Goal: Information Seeking & Learning: Check status

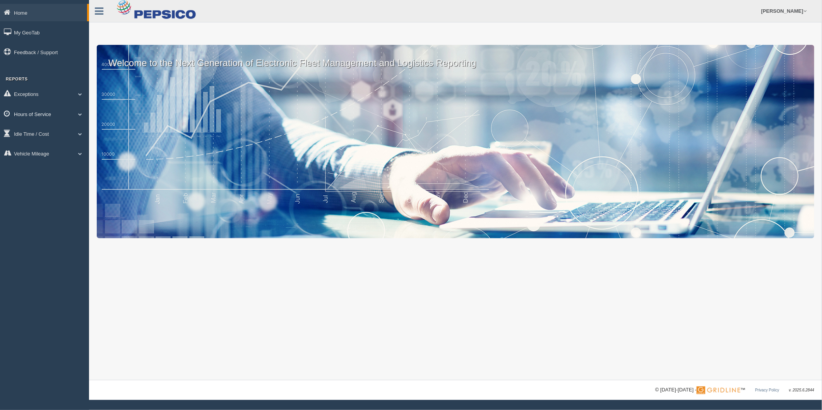
click at [43, 117] on link "Hours of Service" at bounding box center [44, 113] width 89 height 17
click at [45, 129] on link "HOS Explanation Reports" at bounding box center [50, 132] width 73 height 14
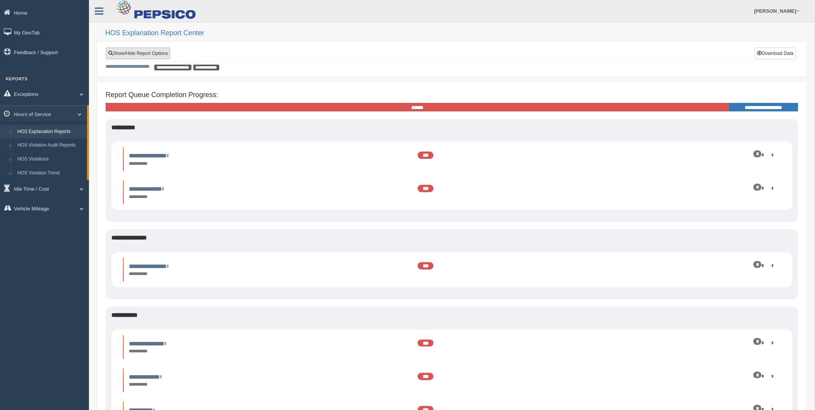
click at [144, 56] on link "Show/Hide Report Options" at bounding box center [138, 54] width 64 height 12
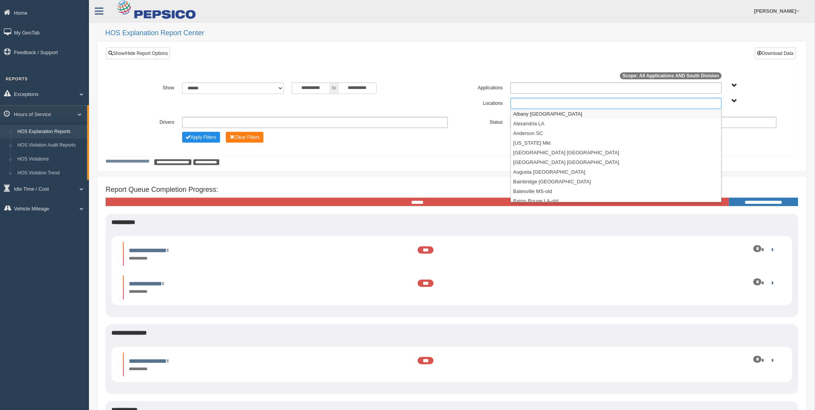
click at [529, 101] on ul at bounding box center [616, 103] width 211 height 11
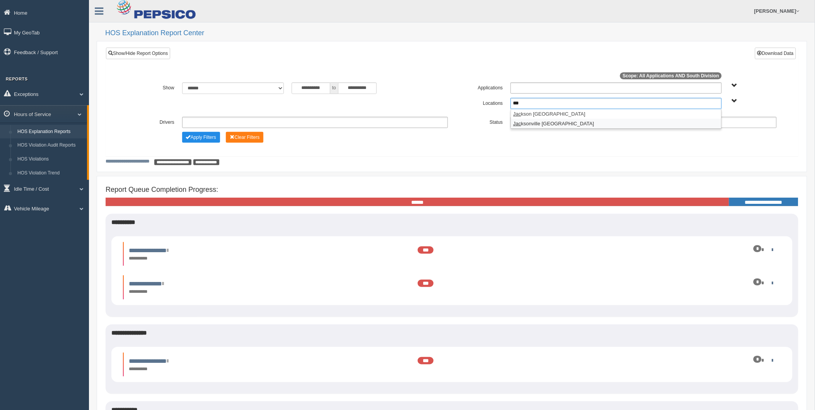
type input "***"
click at [543, 127] on li "Jac ksonville FL" at bounding box center [616, 124] width 211 height 10
click at [546, 124] on ul at bounding box center [644, 122] width 266 height 11
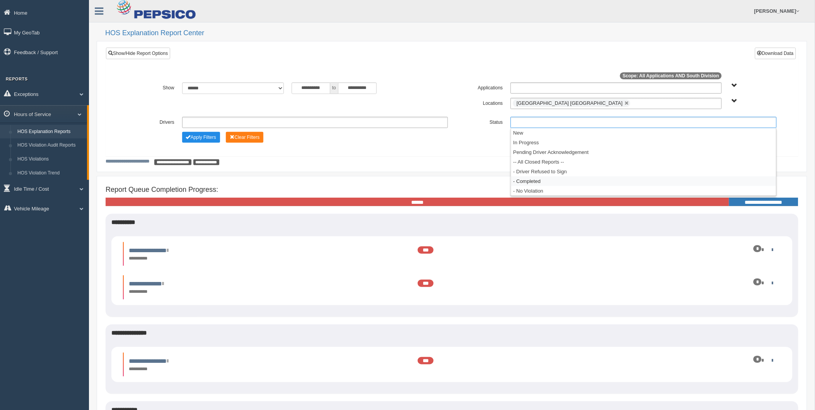
click at [540, 177] on li "- Completed" at bounding box center [644, 181] width 266 height 10
click at [310, 87] on input "**********" at bounding box center [311, 88] width 39 height 12
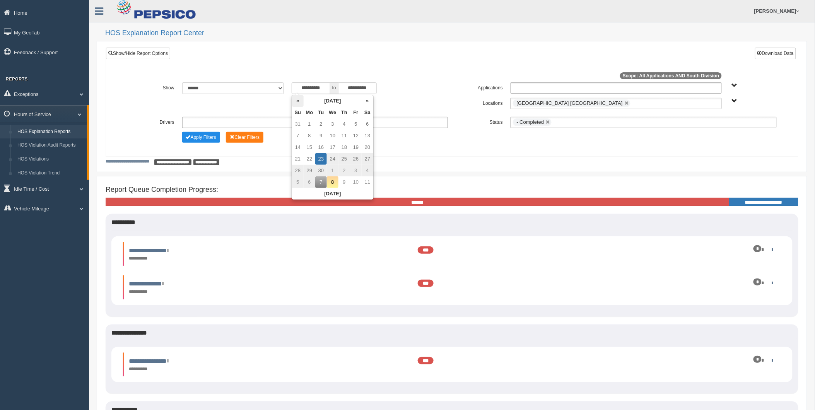
click at [301, 103] on th "«" at bounding box center [298, 101] width 12 height 12
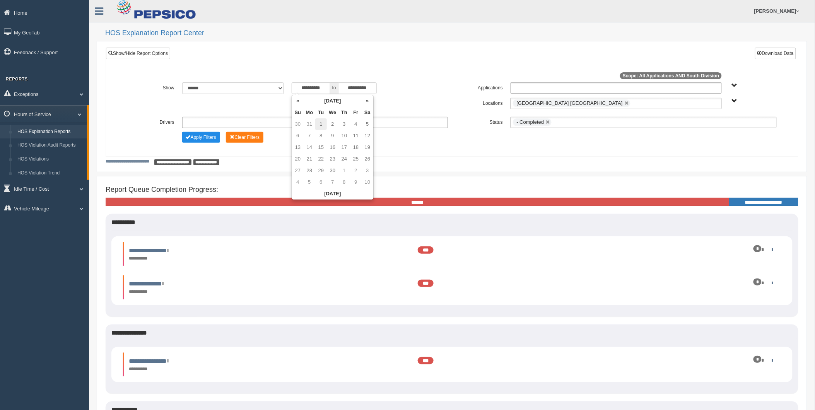
click at [321, 125] on td "1" at bounding box center [321, 124] width 12 height 12
type input "**********"
click at [190, 138] on span "Change Filter Options" at bounding box center [188, 137] width 5 height 5
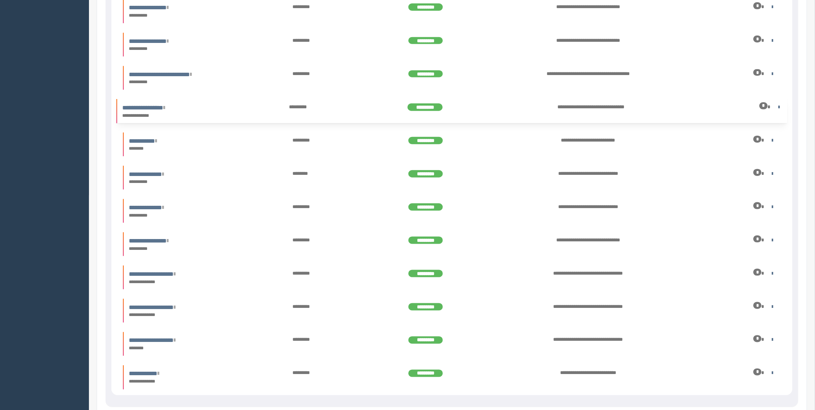
scroll to position [258, 0]
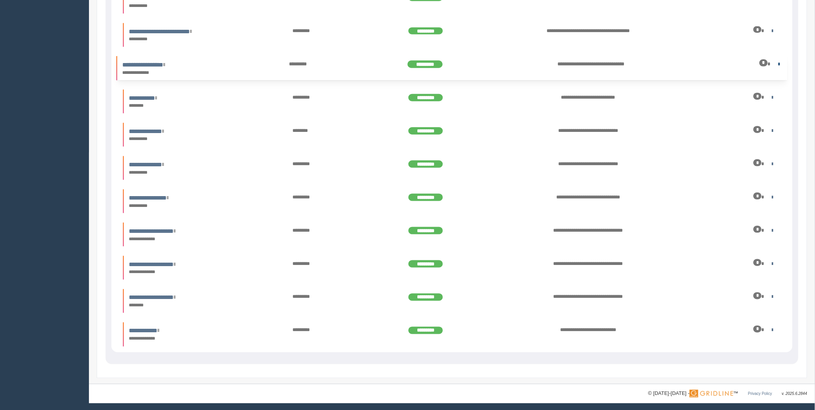
click at [776, 65] on link at bounding box center [778, 63] width 5 height 5
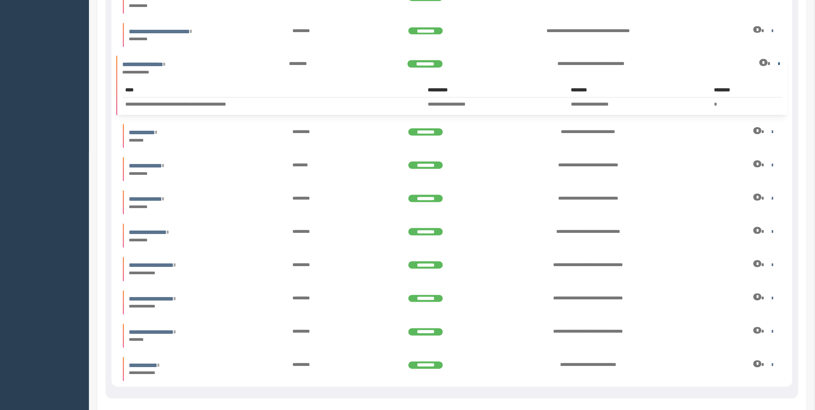
click at [776, 65] on link at bounding box center [777, 63] width 5 height 5
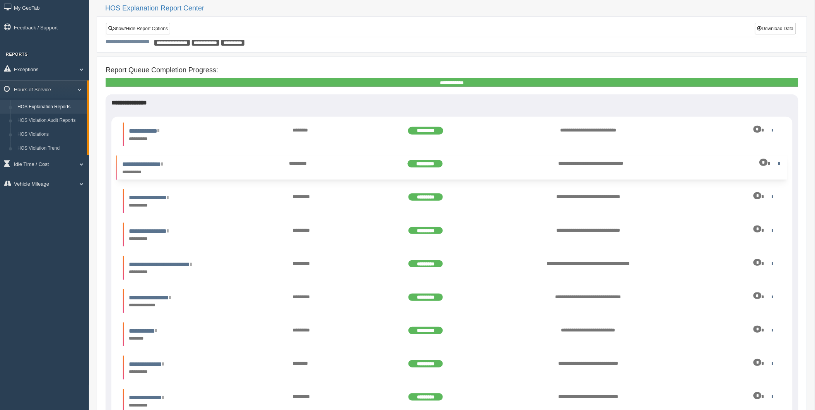
scroll to position [0, 0]
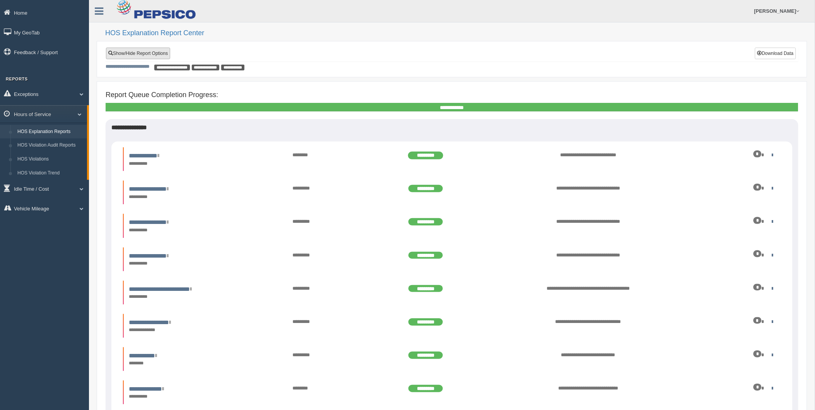
click at [141, 51] on link "Show/Hide Report Options" at bounding box center [138, 54] width 64 height 12
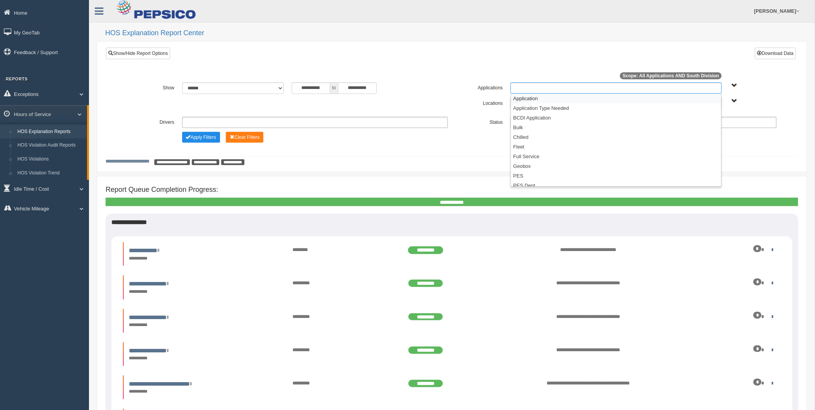
click at [612, 90] on ul at bounding box center [616, 87] width 211 height 11
click at [533, 180] on li "Transport" at bounding box center [616, 181] width 211 height 10
click at [207, 140] on button "Apply Filters" at bounding box center [201, 137] width 38 height 11
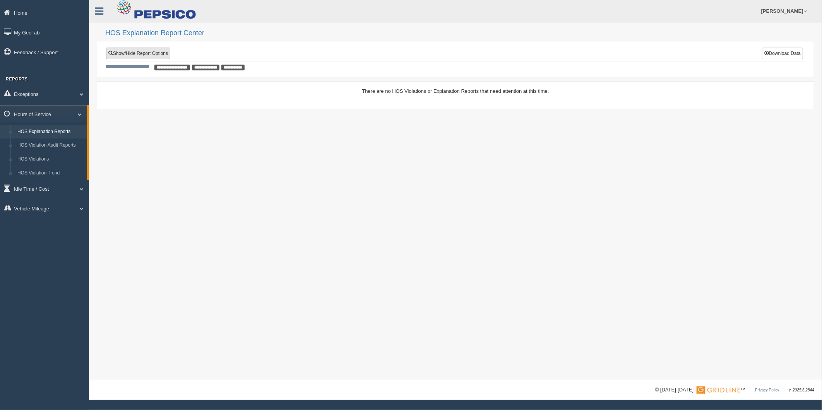
click at [154, 53] on link "Show/Hide Report Options" at bounding box center [138, 54] width 64 height 12
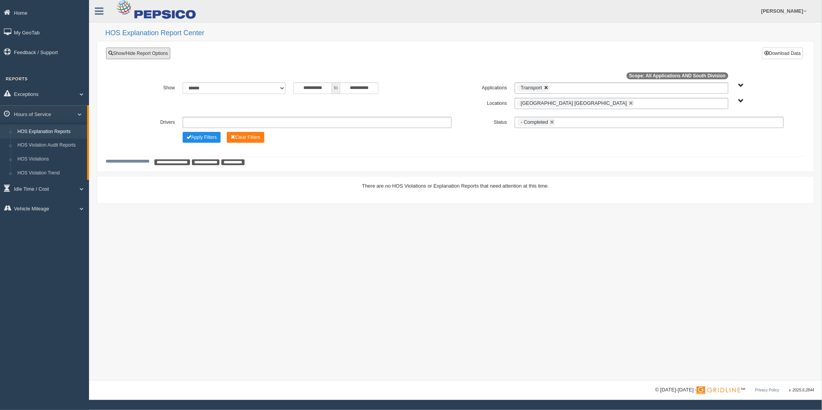
click at [548, 90] on link at bounding box center [546, 88] width 5 height 5
type input "**********"
click at [566, 88] on input "text" at bounding box center [546, 88] width 59 height 10
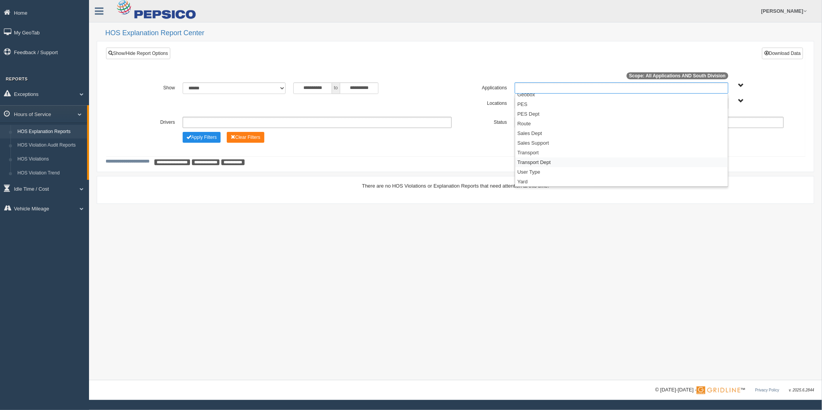
click at [554, 159] on li "Transport Dept" at bounding box center [621, 163] width 213 height 10
click at [192, 137] on button "Apply Filters" at bounding box center [202, 137] width 38 height 11
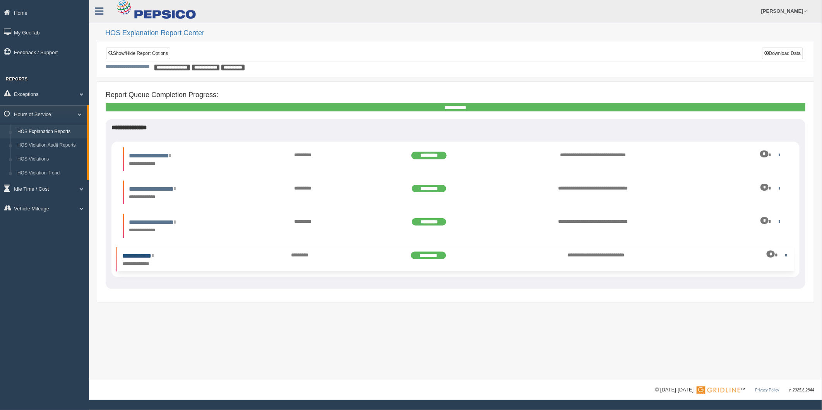
click at [147, 253] on link "**********" at bounding box center [137, 256] width 31 height 6
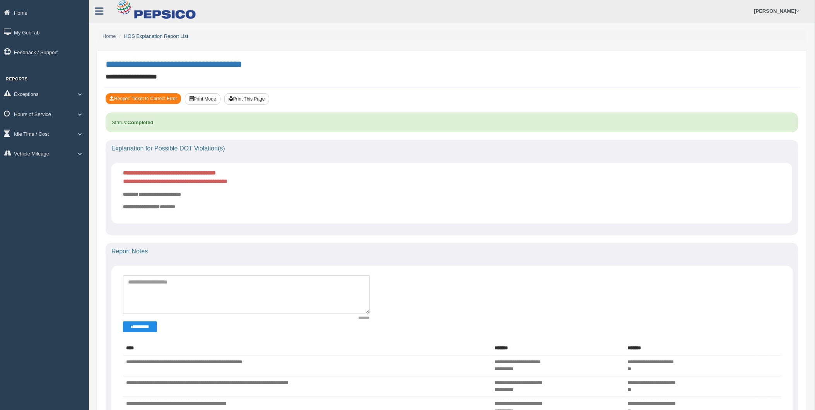
click at [161, 38] on link "HOS Explanation Report List" at bounding box center [156, 36] width 64 height 6
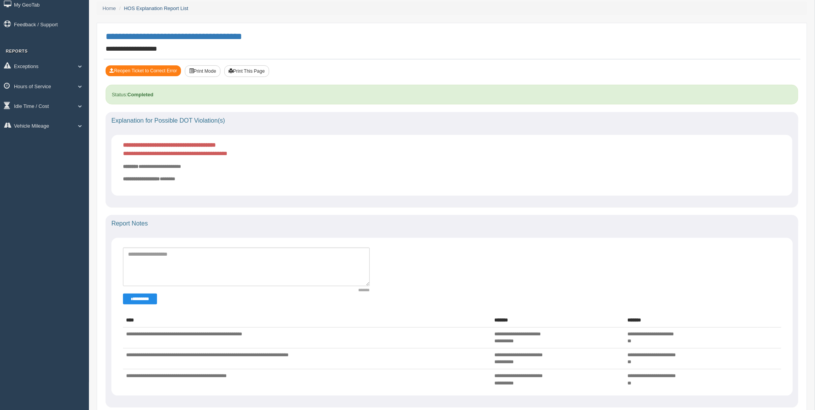
scroll to position [43, 0]
